Goal: Task Accomplishment & Management: Complete application form

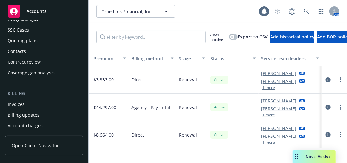
scroll to position [63, 0]
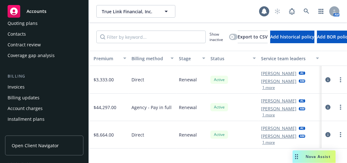
click at [35, 25] on div "Quoting plans" at bounding box center [23, 23] width 30 height 10
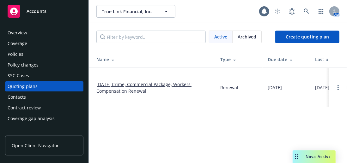
click at [134, 82] on link "[DATE] Crime, Commercial Package, Workers' Compensation Renewal" at bounding box center [153, 87] width 114 height 13
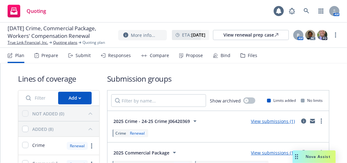
scroll to position [32, 0]
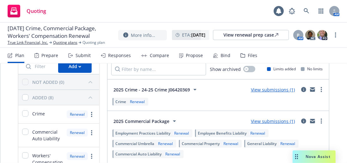
click at [258, 90] on link "View submissions (1)" at bounding box center [273, 90] width 44 height 6
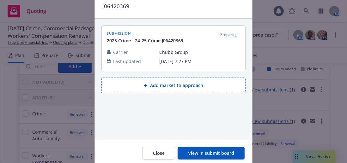
scroll to position [49, 0]
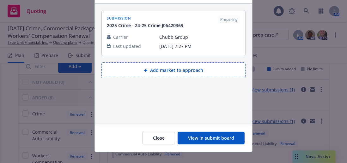
click at [202, 132] on button "View in submit board" at bounding box center [211, 138] width 67 height 13
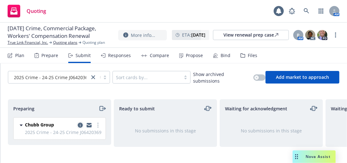
click at [82, 124] on icon "copy logging email" at bounding box center [80, 125] width 5 height 5
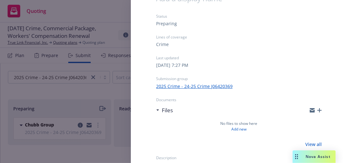
scroll to position [48, 0]
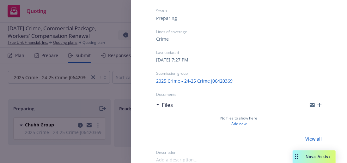
click at [317, 106] on icon "button" at bounding box center [319, 105] width 4 height 4
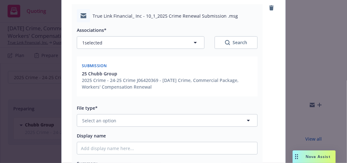
scroll to position [95, 0]
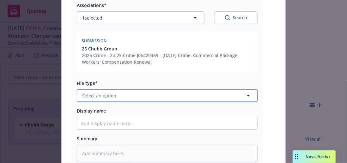
click at [123, 92] on button "Select an option" at bounding box center [167, 95] width 181 height 13
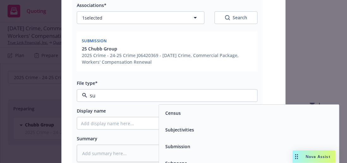
type input "sub"
click at [176, 125] on div "Submission" at bounding box center [249, 130] width 180 height 17
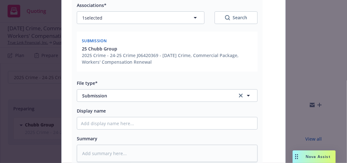
scroll to position [126, 0]
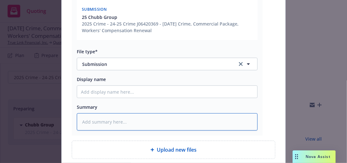
click at [122, 118] on textarea at bounding box center [167, 121] width 181 height 17
type textarea "x"
type textarea "C"
type textarea "x"
type textarea "Cr"
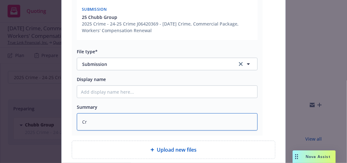
type textarea "x"
type textarea "Cri"
type textarea "x"
type textarea "Crime"
type textarea "x"
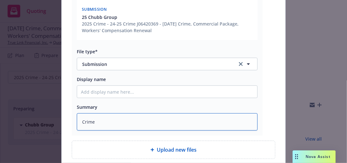
type textarea "Crime"
type textarea "x"
type textarea "Crime su"
type textarea "x"
type textarea "Crime sub"
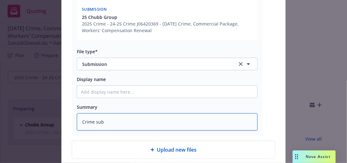
type textarea "x"
type textarea "Crime subm"
type textarea "x"
type textarea "Crime submi"
type textarea "x"
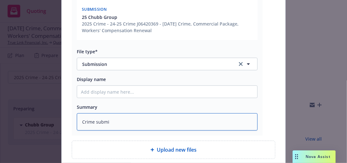
type textarea "Crime submis"
type textarea "x"
type textarea "Crime submissi"
type textarea "x"
type textarea "Crime submissio"
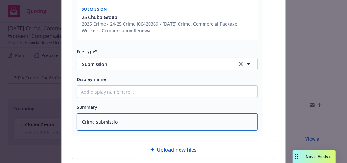
type textarea "x"
type textarea "Crime submission"
type textarea "x"
type textarea "Crime submission"
type textarea "x"
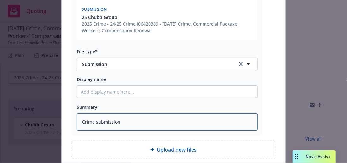
type textarea "Crime submission s"
type textarea "x"
type textarea "Crime submission se"
type textarea "x"
type textarea "Crime submission sen"
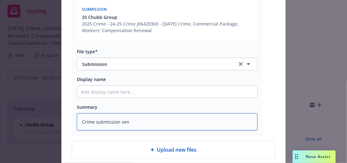
type textarea "x"
type textarea "Crime submission sent"
type textarea "x"
type textarea "Crime submission sent"
type textarea "x"
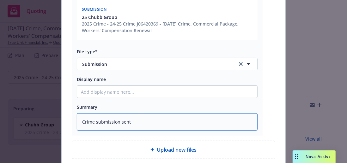
type textarea "Crime submission sent t"
type textarea "x"
type textarea "Crime submission sent to"
type textarea "x"
type textarea "Crime submission sent to C"
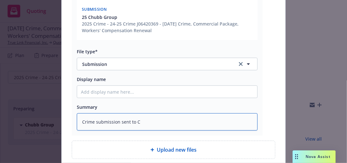
type textarea "x"
type textarea "Crime submission sent to Ch"
type textarea "x"
type textarea "Crime submission sent to Chub"
type textarea "x"
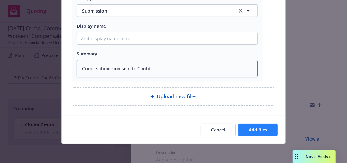
type textarea "Crime submission sent to Chubb"
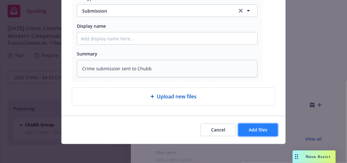
click at [255, 125] on button "Add files" at bounding box center [258, 130] width 40 height 13
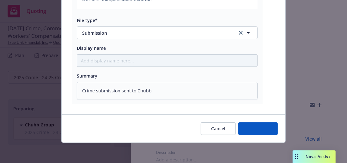
scroll to position [157, 0]
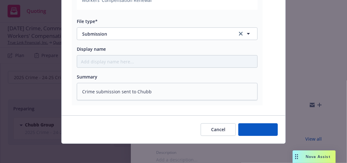
type textarea "x"
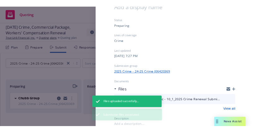
scroll to position [0, 0]
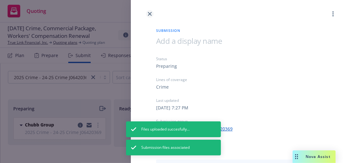
click at [150, 13] on icon "close" at bounding box center [150, 14] width 4 height 4
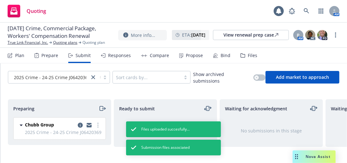
click at [104, 108] on icon "moveRight" at bounding box center [102, 109] width 7 height 8
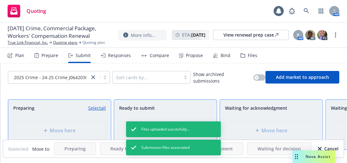
click at [215, 91] on div "2025 Crime - 24-25 Crime J06420369 Sort cards by... Show archived submissions A…" at bounding box center [173, 78] width 347 height 28
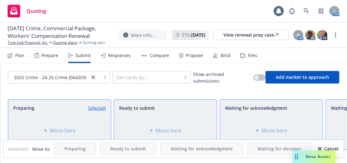
click at [319, 147] on div "Cancel" at bounding box center [328, 149] width 21 height 12
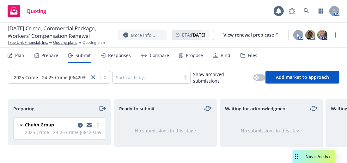
click at [100, 107] on icon "moveRight" at bounding box center [101, 109] width 3 height 4
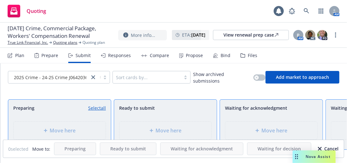
click at [162, 89] on div "2025 Crime - 24-25 Crime J06420369 Sort cards by... Show archived submissions A…" at bounding box center [173, 78] width 347 height 28
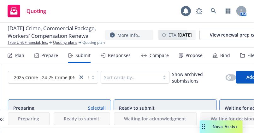
scroll to position [0, 41]
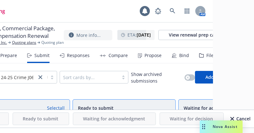
click at [247, 118] on div "Cancel" at bounding box center [241, 119] width 21 height 12
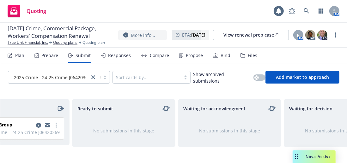
scroll to position [0, 0]
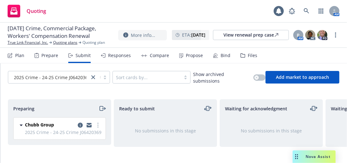
click at [105, 109] on icon "moveRight" at bounding box center [102, 109] width 7 height 8
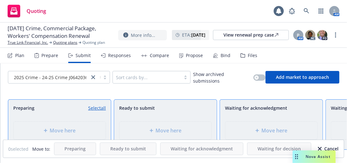
click at [53, 88] on div "2025 Crime - 24-25 Crime J06420369 Sort cards by... Show archived submissions A…" at bounding box center [173, 78] width 347 height 28
click at [319, 147] on div "Cancel" at bounding box center [328, 149] width 21 height 12
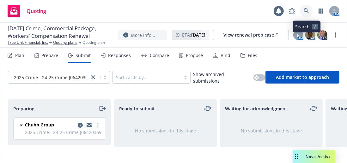
click at [304, 10] on icon at bounding box center [307, 11] width 6 height 6
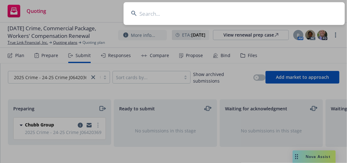
click at [193, 11] on input at bounding box center [234, 13] width 221 height 23
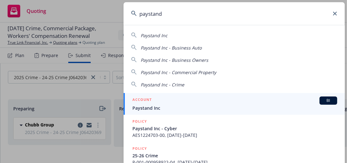
type input "paystand"
click at [156, 104] on div "ACCOUNT BI" at bounding box center [234, 101] width 205 height 8
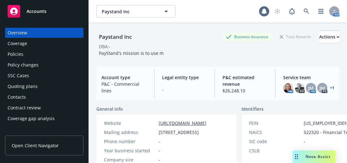
click at [23, 66] on div "Policy changes" at bounding box center [23, 65] width 31 height 10
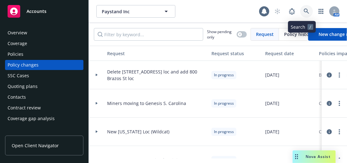
drag, startPoint x: 300, startPoint y: 8, endPoint x: 305, endPoint y: 9, distance: 4.8
click at [305, 9] on link at bounding box center [306, 11] width 13 height 13
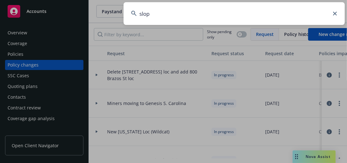
type input "slope"
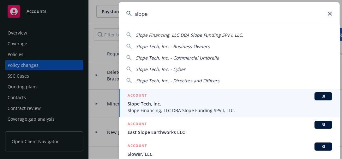
click at [150, 112] on span "Slope Financing, LLC DBA Slope Funding SPV I, LLC." at bounding box center [230, 110] width 205 height 7
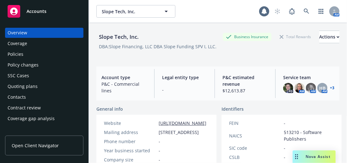
click at [18, 51] on div "Policies" at bounding box center [16, 54] width 16 height 10
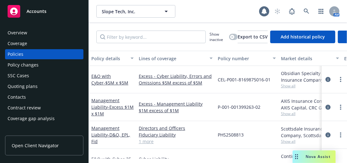
click at [104, 55] on div "Policy details" at bounding box center [108, 58] width 35 height 7
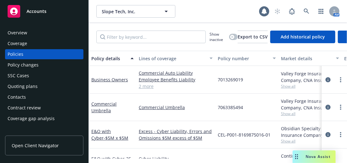
click at [144, 85] on link "2 more" at bounding box center [176, 86] width 74 height 7
click at [117, 79] on link "Business Owners" at bounding box center [109, 80] width 37 height 6
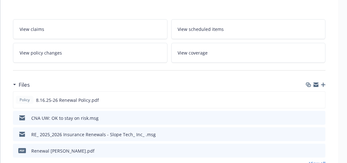
scroll to position [126, 0]
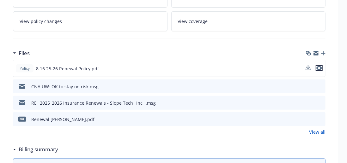
click at [319, 66] on icon "preview file" at bounding box center [319, 68] width 6 height 4
click at [308, 84] on icon "download file" at bounding box center [309, 86] width 5 height 5
